Goal: Complete application form

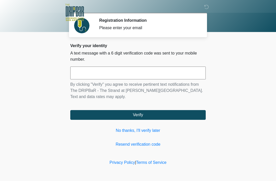
click at [150, 133] on link "No thanks, I'll verify later" at bounding box center [137, 130] width 135 height 6
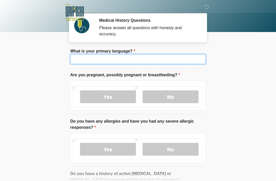
click at [147, 60] on input "What is your primary language?" at bounding box center [137, 59] width 135 height 10
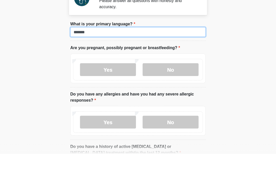
type input "*******"
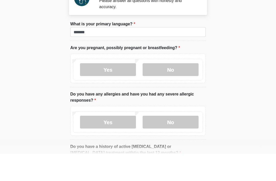
click at [161, 90] on label "No" at bounding box center [171, 96] width 56 height 13
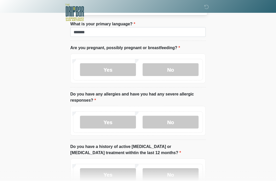
click at [171, 122] on label "No" at bounding box center [171, 121] width 56 height 13
click at [160, 175] on label "No" at bounding box center [171, 174] width 56 height 13
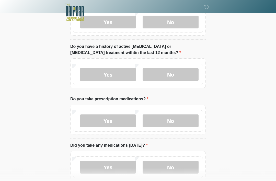
click at [179, 119] on label "No" at bounding box center [171, 120] width 56 height 13
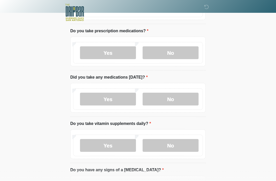
scroll to position [202, 0]
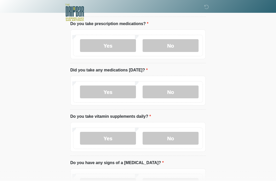
click at [182, 90] on label "No" at bounding box center [171, 91] width 56 height 13
click at [166, 132] on label "No" at bounding box center [171, 138] width 56 height 13
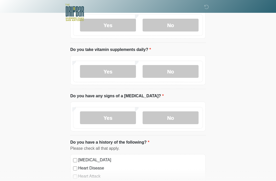
scroll to position [269, 0]
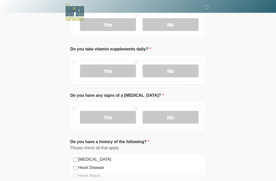
click at [178, 115] on label "No" at bounding box center [171, 117] width 56 height 13
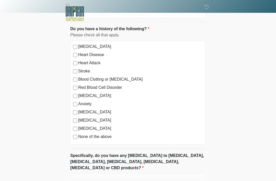
scroll to position [382, 0]
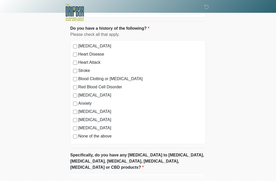
click at [78, 134] on label "None of the above" at bounding box center [140, 136] width 125 height 6
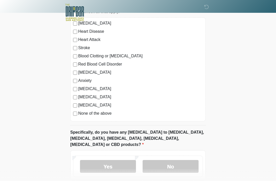
scroll to position [426, 0]
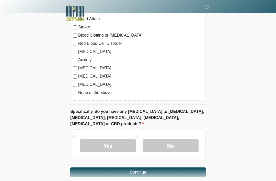
click at [170, 139] on label "No" at bounding box center [171, 145] width 56 height 13
click at [161, 167] on button "Continue" at bounding box center [137, 172] width 135 height 10
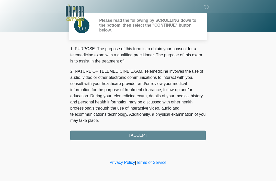
scroll to position [0, 0]
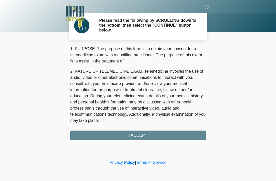
click at [152, 132] on div "1. PURPOSE. The purpose of this form is to obtain your consent for a telemedici…" at bounding box center [137, 93] width 135 height 94
click at [149, 134] on div "1. PURPOSE. The purpose of this form is to obtain your consent for a telemedici…" at bounding box center [137, 93] width 135 height 94
click at [156, 135] on div "1. PURPOSE. The purpose of this form is to obtain your consent for a telemedici…" at bounding box center [137, 93] width 135 height 94
click at [163, 132] on div "1. PURPOSE. The purpose of this form is to obtain your consent for a telemedici…" at bounding box center [137, 93] width 135 height 94
click at [162, 132] on div "1. PURPOSE. The purpose of this form is to obtain your consent for a telemedici…" at bounding box center [137, 93] width 135 height 94
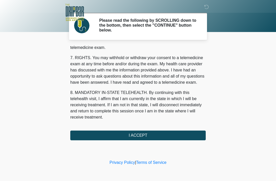
click at [155, 134] on button "I ACCEPT" at bounding box center [137, 135] width 135 height 10
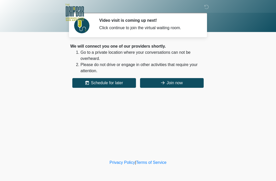
click at [165, 81] on button "Join now" at bounding box center [172, 83] width 64 height 10
